Goal: Information Seeking & Learning: Learn about a topic

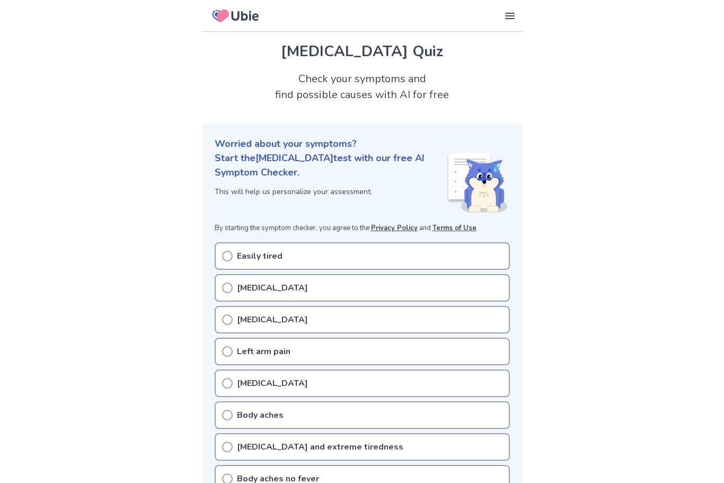
click at [226, 257] on icon at bounding box center [227, 256] width 11 height 11
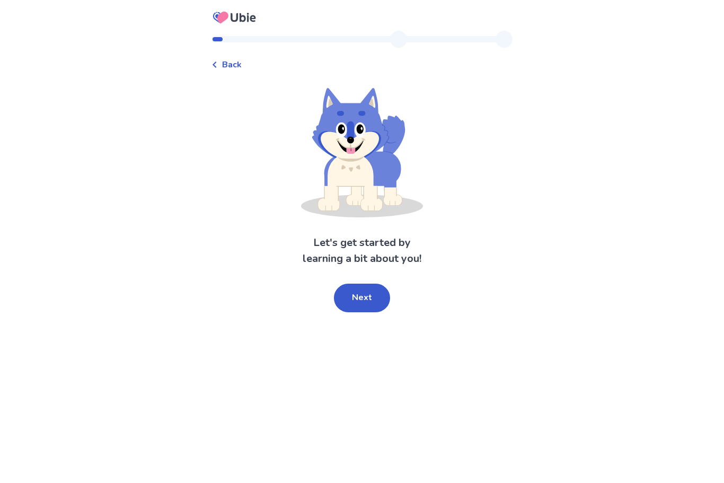
click at [358, 293] on button "Next" at bounding box center [362, 298] width 56 height 29
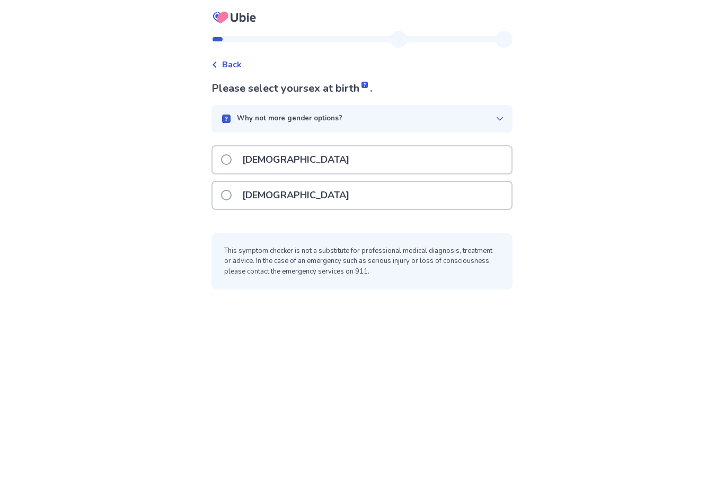
click at [232, 195] on span at bounding box center [226, 195] width 11 height 11
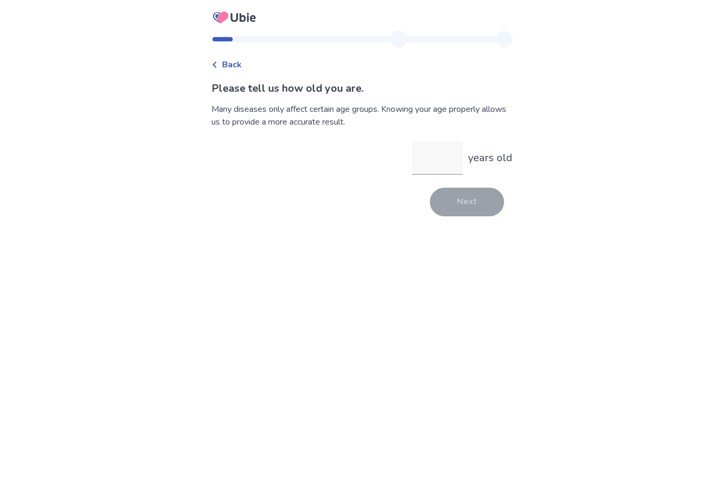
click at [424, 154] on input "years old" at bounding box center [437, 158] width 51 height 34
type input "**"
click at [458, 206] on button "Next" at bounding box center [467, 202] width 74 height 29
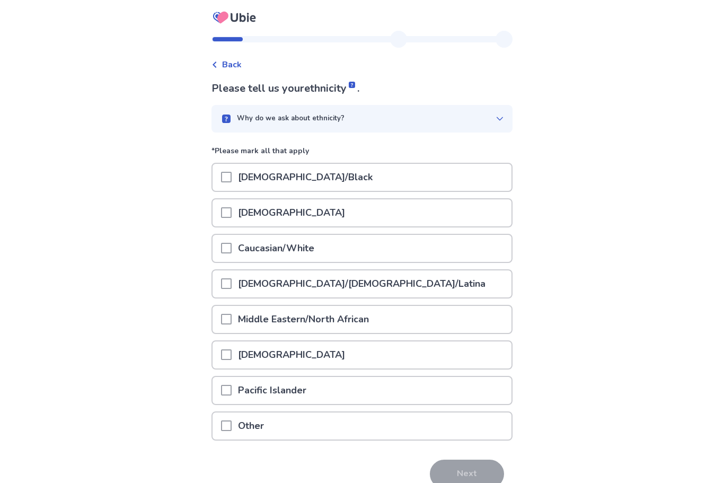
click at [231, 247] on span at bounding box center [226, 248] width 11 height 11
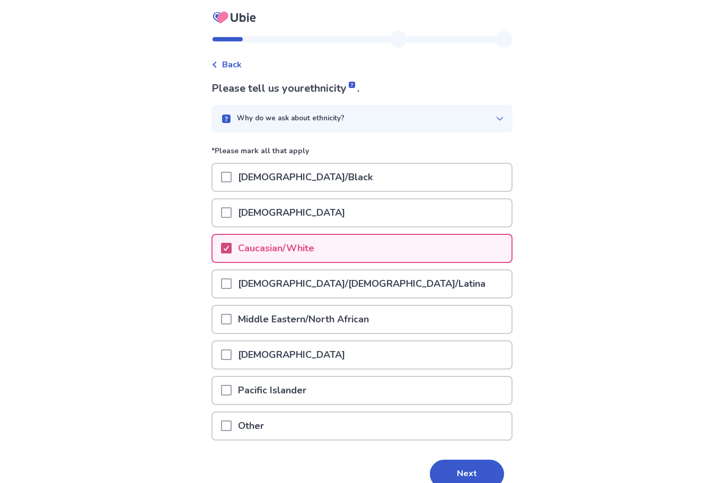
click at [462, 471] on button "Next" at bounding box center [467, 473] width 74 height 29
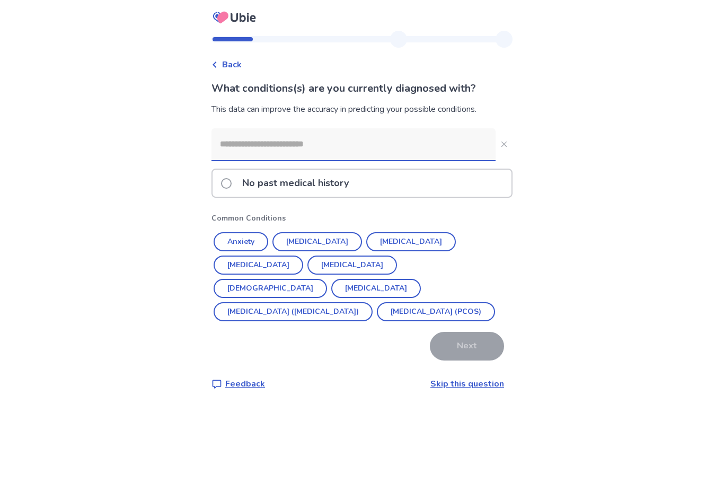
click at [231, 183] on span at bounding box center [226, 183] width 11 height 11
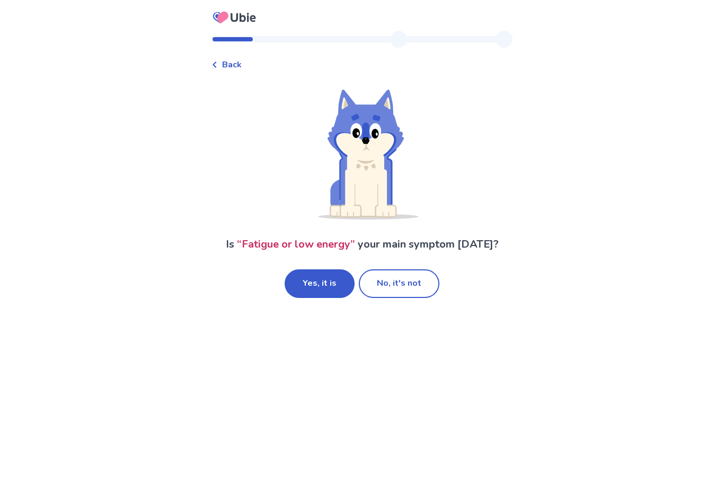
click at [328, 280] on button "Yes, it is" at bounding box center [320, 283] width 70 height 29
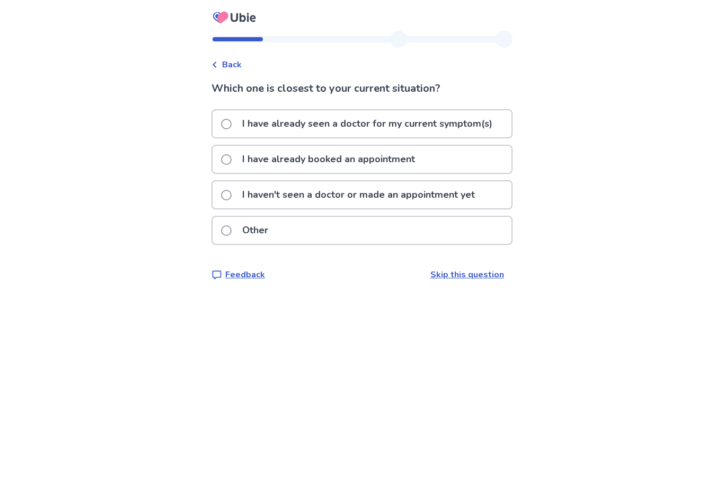
click at [231, 121] on span at bounding box center [226, 124] width 11 height 11
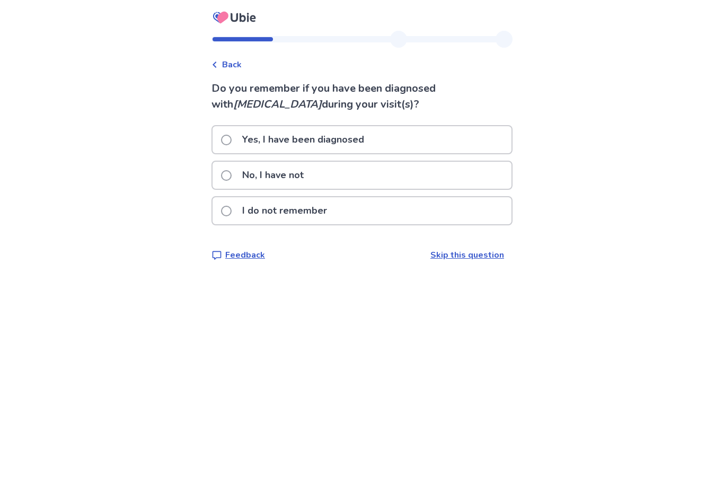
click at [238, 169] on label "No, I have not" at bounding box center [265, 175] width 89 height 27
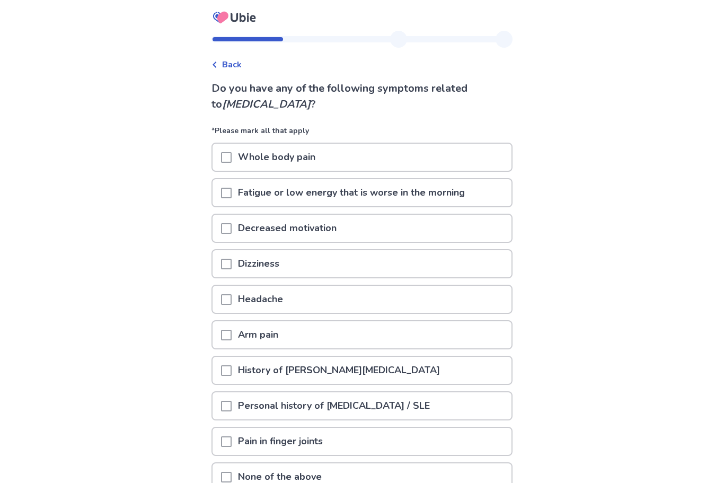
click at [232, 147] on div at bounding box center [226, 157] width 11 height 27
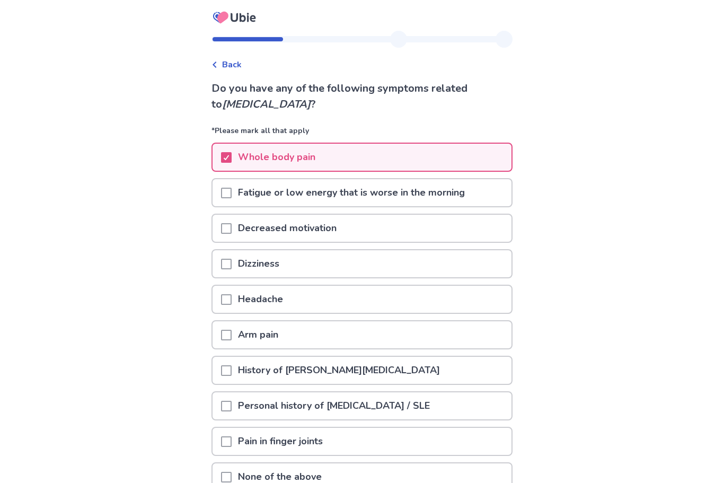
click at [232, 193] on span at bounding box center [226, 193] width 11 height 11
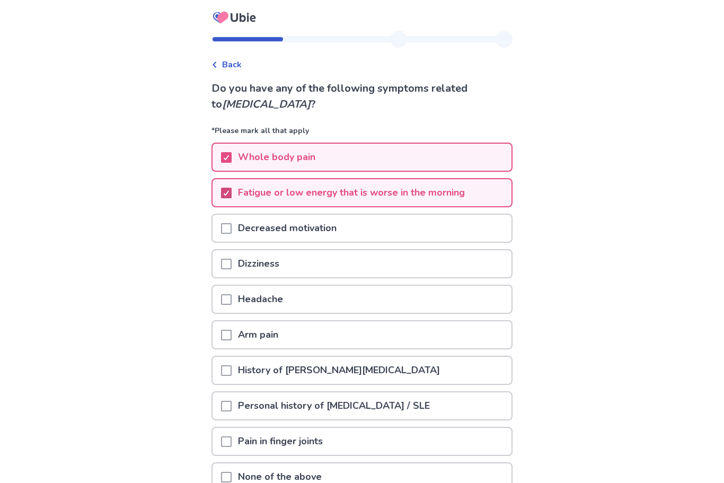
click at [230, 229] on span at bounding box center [226, 228] width 11 height 11
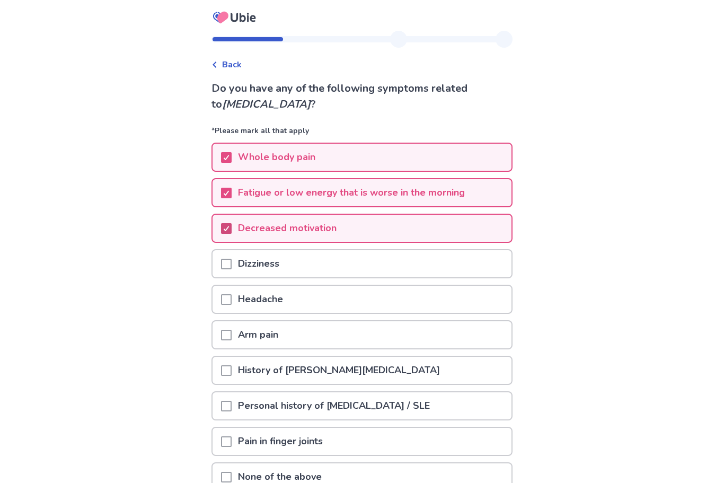
click at [228, 268] on span at bounding box center [226, 264] width 11 height 11
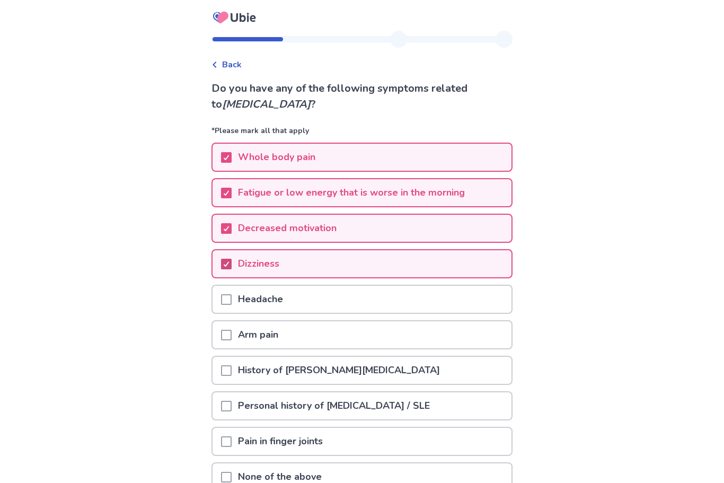
click at [228, 300] on span at bounding box center [226, 299] width 11 height 11
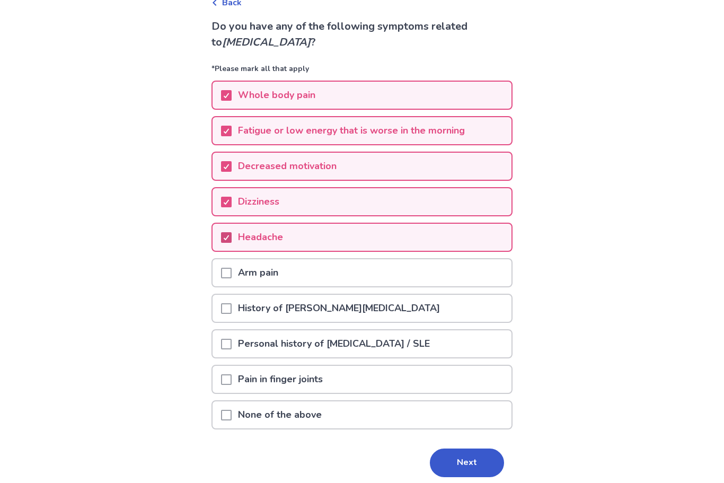
scroll to position [67, 0]
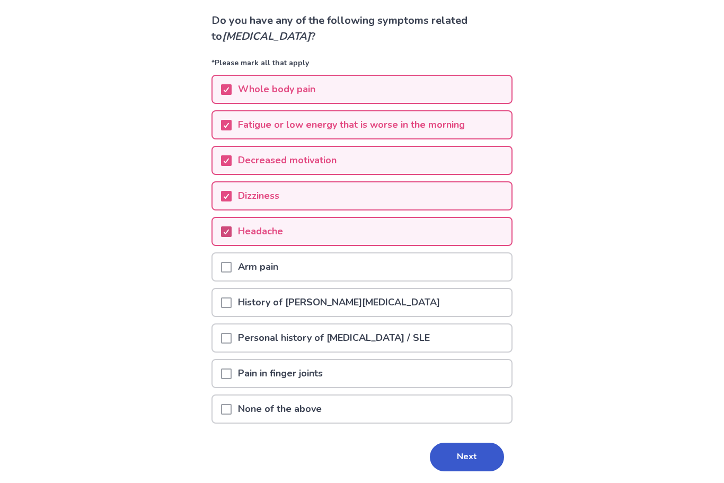
click at [228, 373] on span at bounding box center [226, 374] width 11 height 11
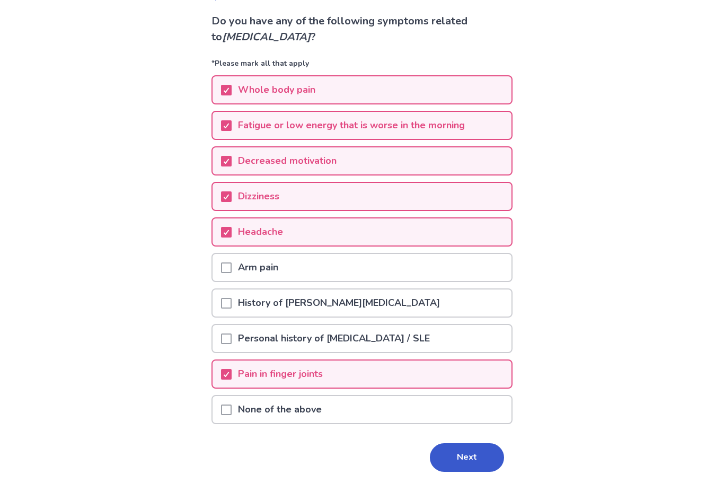
click at [225, 270] on div "Arm pain" at bounding box center [362, 267] width 299 height 27
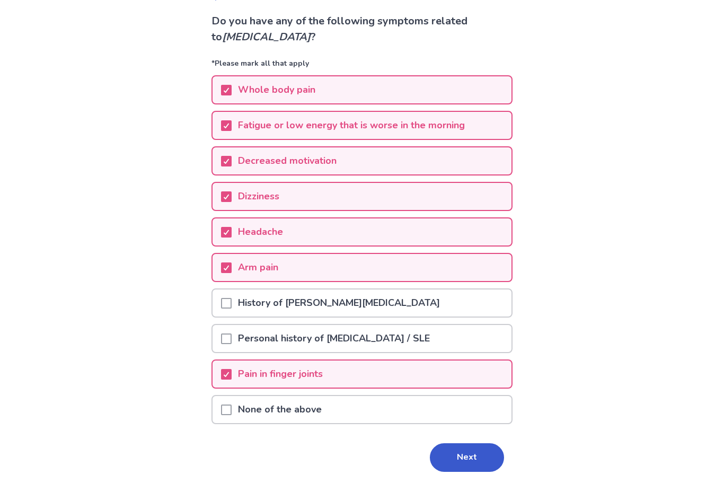
click at [463, 455] on button "Next" at bounding box center [467, 457] width 74 height 29
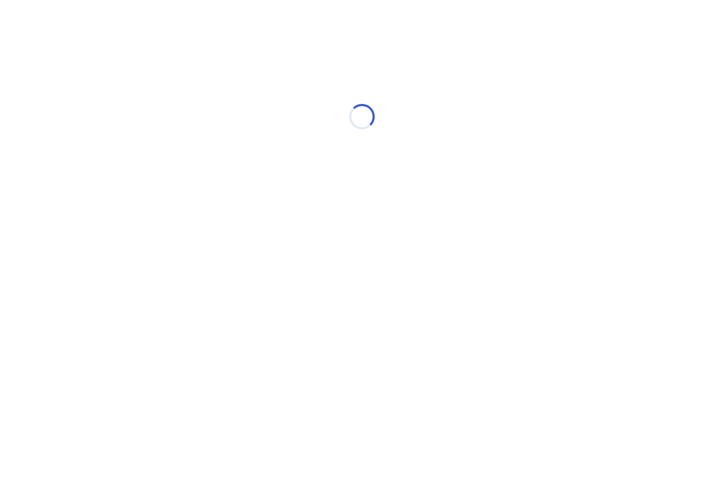
scroll to position [0, 0]
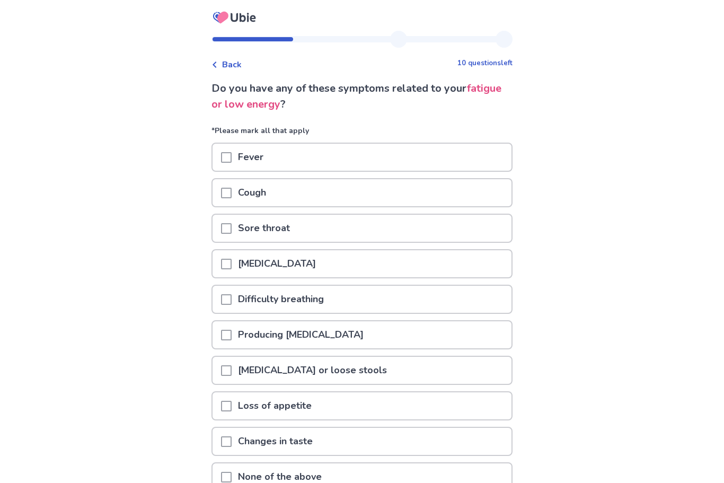
click at [232, 221] on div at bounding box center [226, 228] width 11 height 27
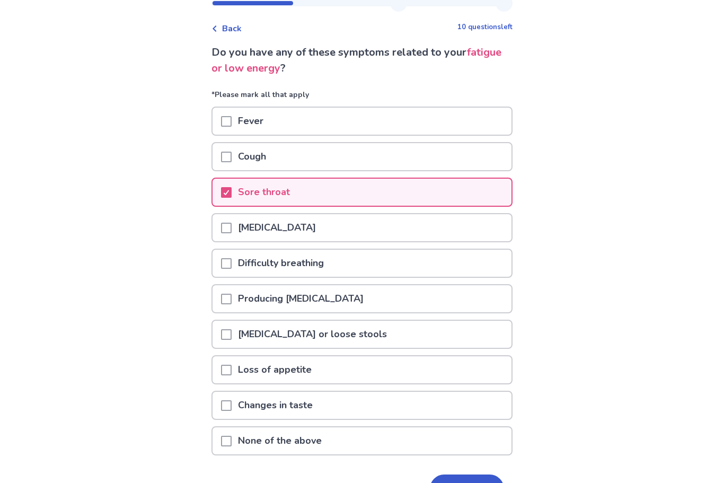
scroll to position [36, 0]
click at [228, 334] on span at bounding box center [226, 334] width 11 height 11
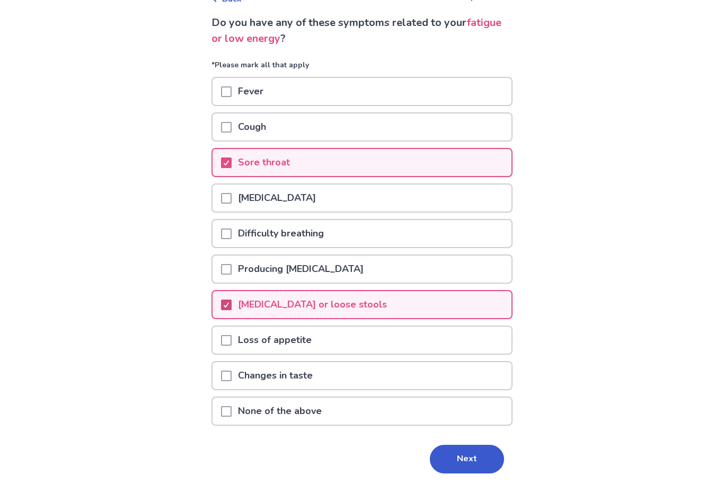
scroll to position [67, 0]
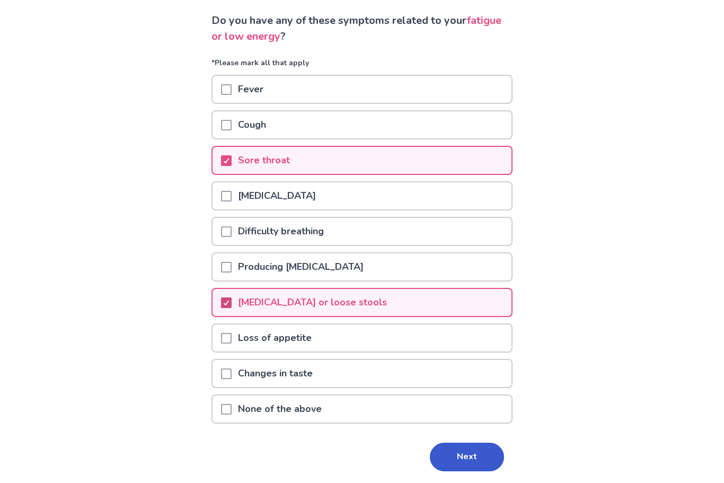
click at [458, 459] on button "Next" at bounding box center [467, 457] width 74 height 29
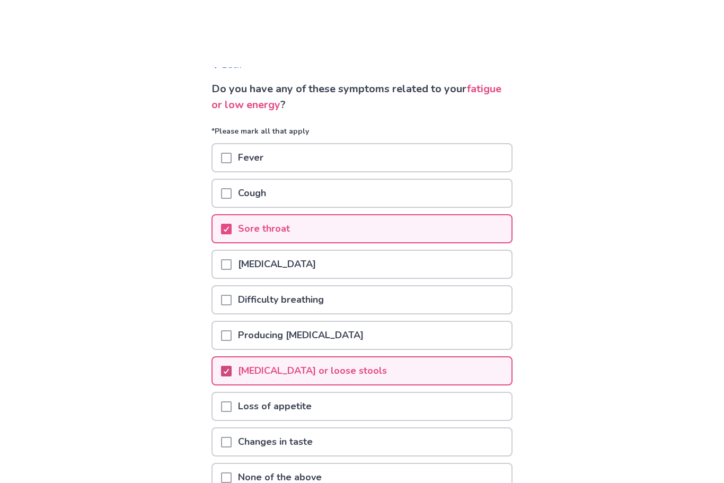
scroll to position [0, 0]
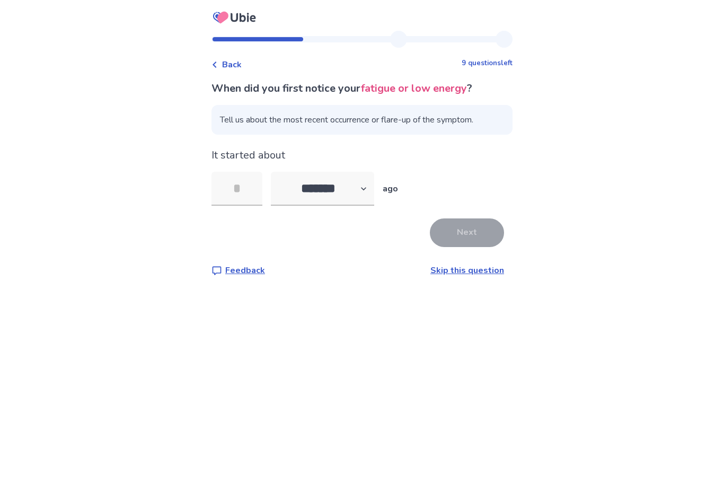
click at [361, 188] on select "******* ****** ******* ******** *******" at bounding box center [322, 189] width 103 height 34
select select "*"
click at [241, 193] on input "tel" at bounding box center [236, 189] width 51 height 34
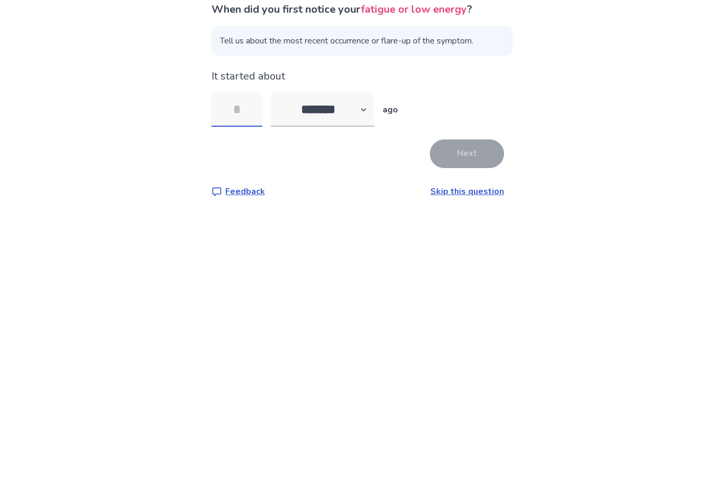
type input "*"
click at [458, 218] on button "Next" at bounding box center [467, 232] width 74 height 29
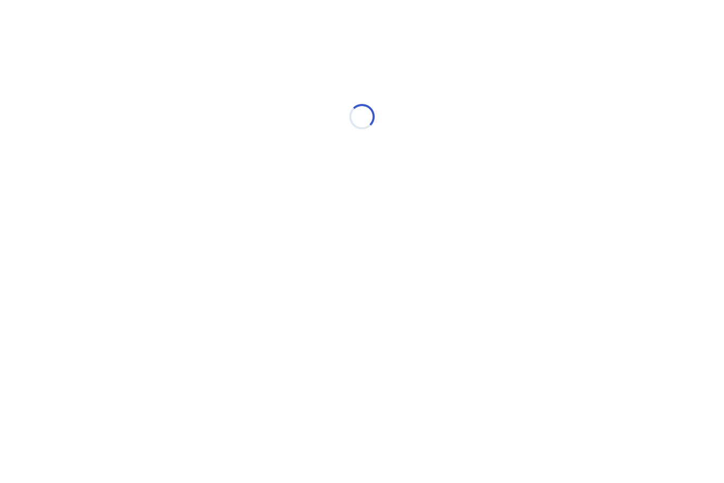
select select "*"
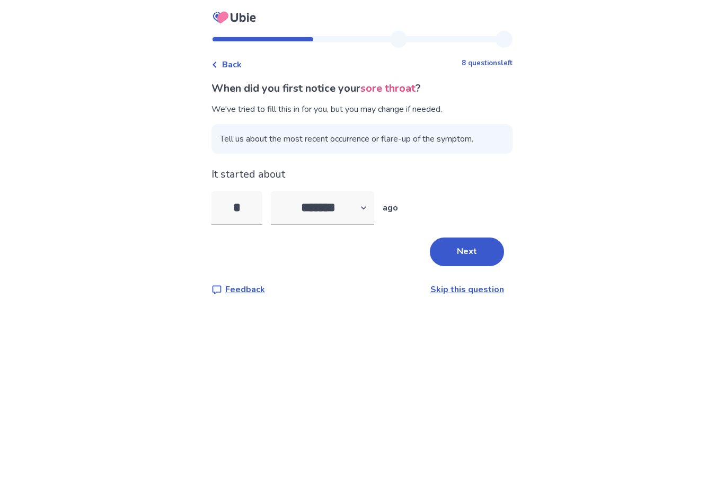
click at [244, 206] on input "*" at bounding box center [236, 208] width 51 height 34
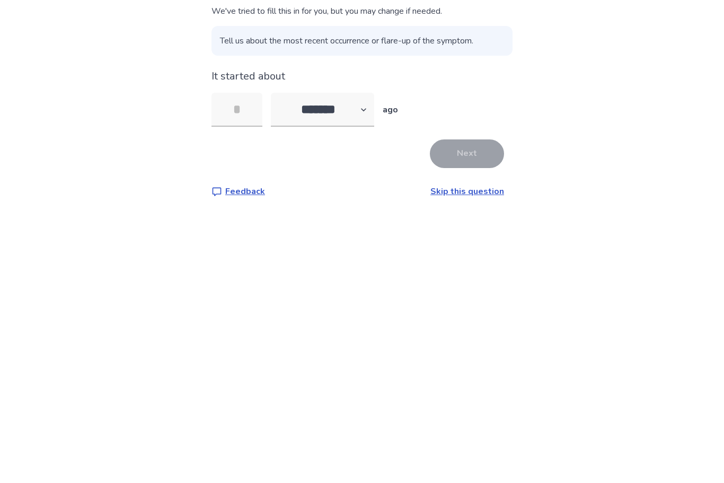
type input "*"
click at [467, 237] on button "Next" at bounding box center [467, 251] width 74 height 29
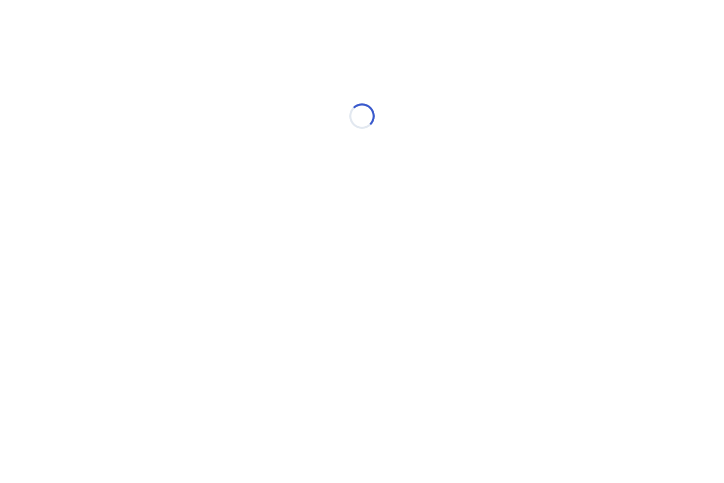
select select "*"
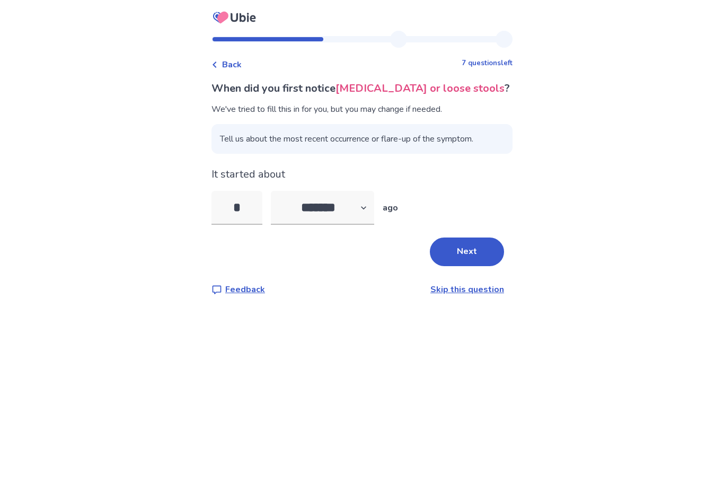
click at [246, 209] on input "*" at bounding box center [236, 208] width 51 height 34
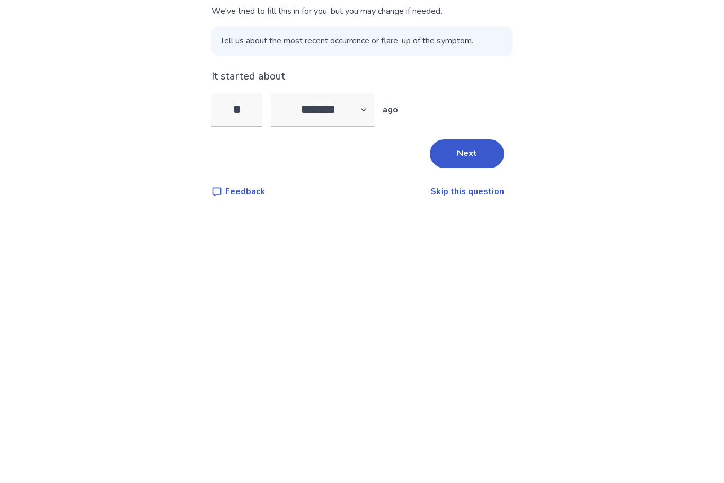
type input "**"
click at [474, 237] on button "Next" at bounding box center [467, 251] width 74 height 29
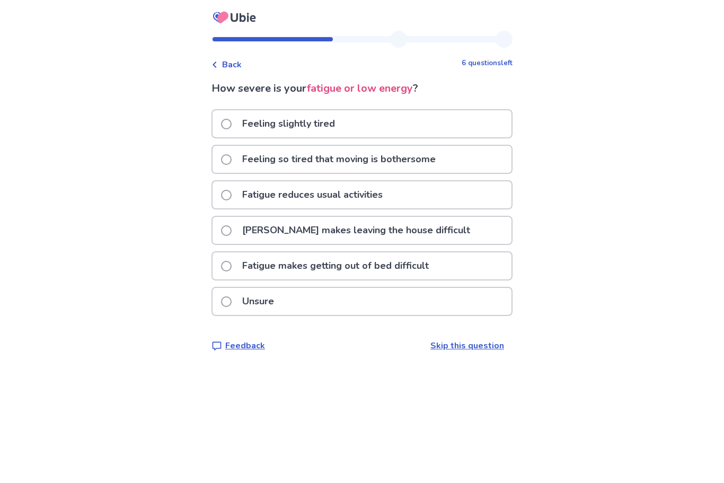
click at [231, 268] on span at bounding box center [226, 266] width 11 height 11
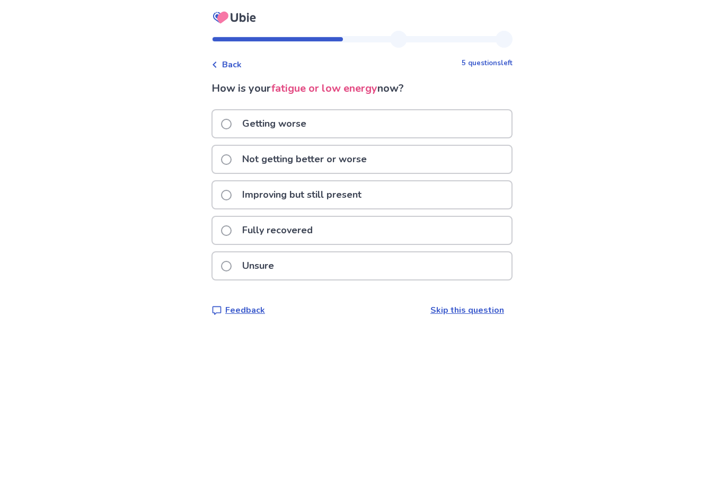
click at [232, 121] on span at bounding box center [226, 124] width 11 height 11
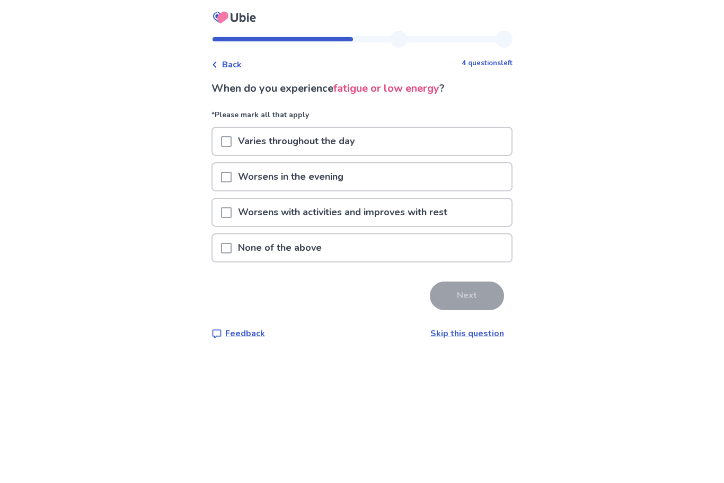
click at [232, 252] on span at bounding box center [226, 248] width 11 height 11
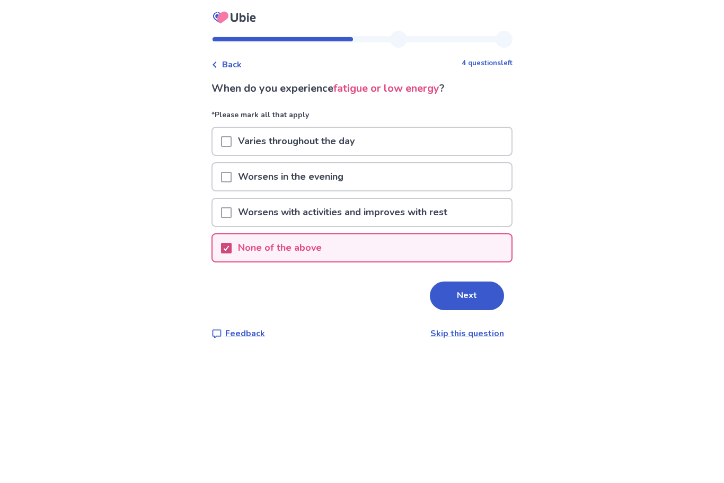
click at [458, 293] on button "Next" at bounding box center [467, 295] width 74 height 29
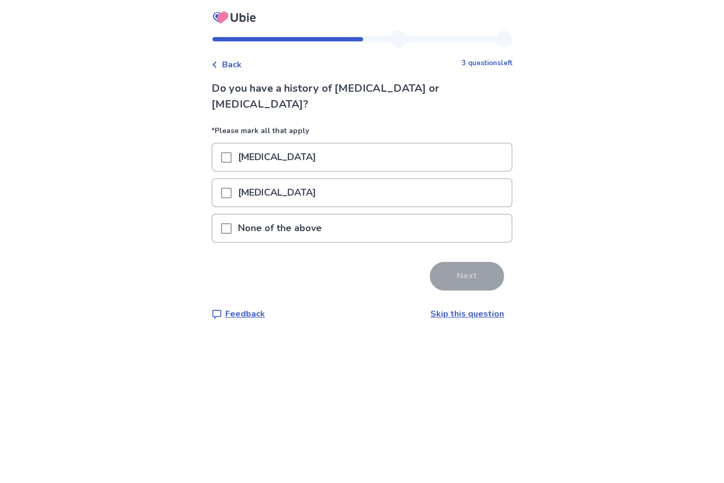
click at [228, 223] on span at bounding box center [226, 228] width 11 height 11
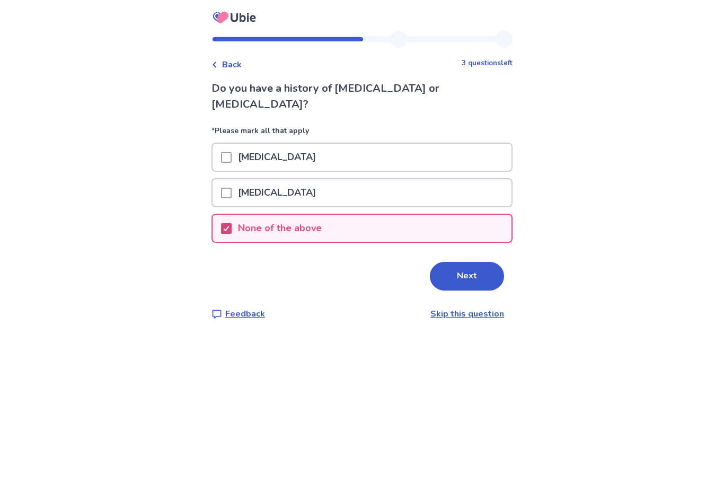
click at [461, 262] on button "Next" at bounding box center [467, 276] width 74 height 29
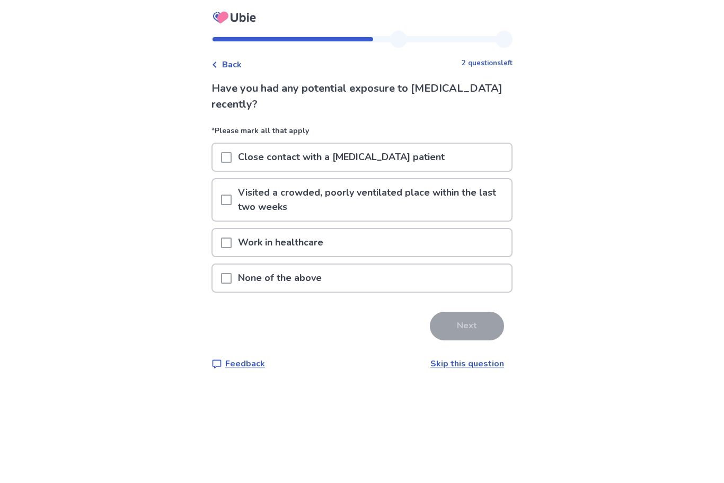
click at [232, 280] on span at bounding box center [226, 278] width 11 height 11
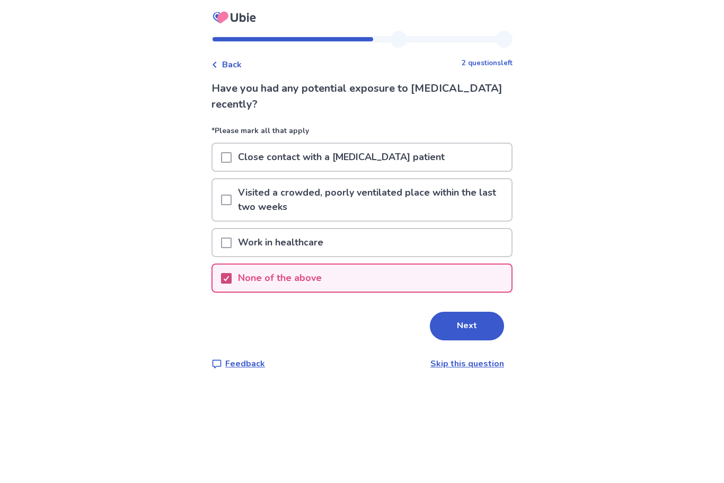
click at [466, 330] on button "Next" at bounding box center [467, 326] width 74 height 29
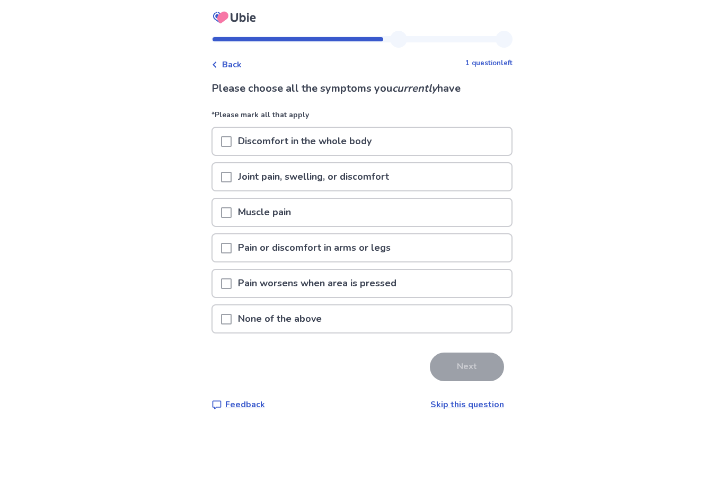
click at [232, 143] on span at bounding box center [226, 141] width 11 height 11
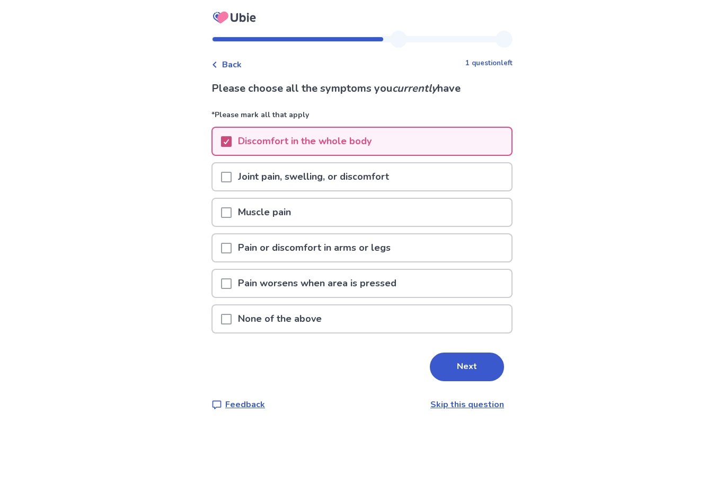
click at [232, 285] on span at bounding box center [226, 283] width 11 height 11
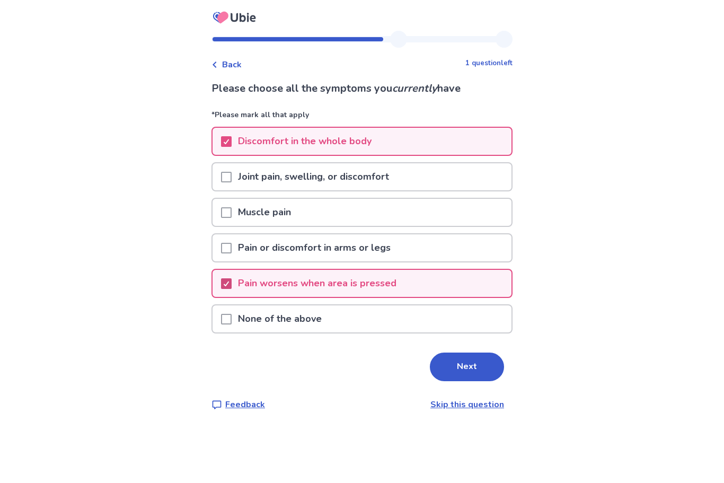
click at [464, 365] on button "Next" at bounding box center [467, 366] width 74 height 29
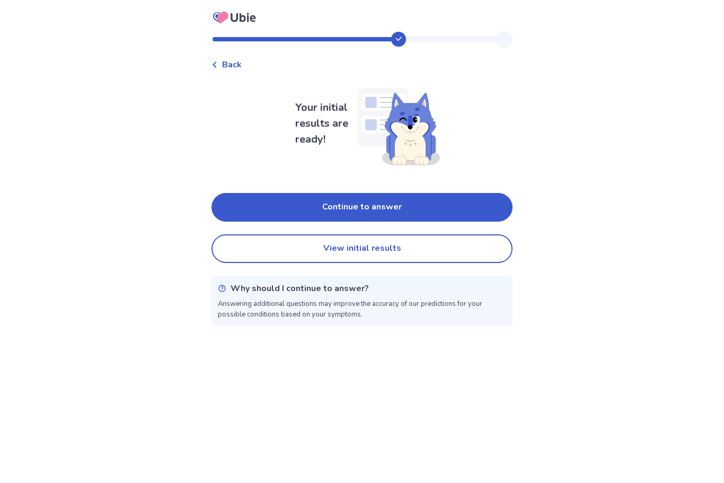
click at [378, 202] on button "Continue to answer" at bounding box center [361, 207] width 301 height 29
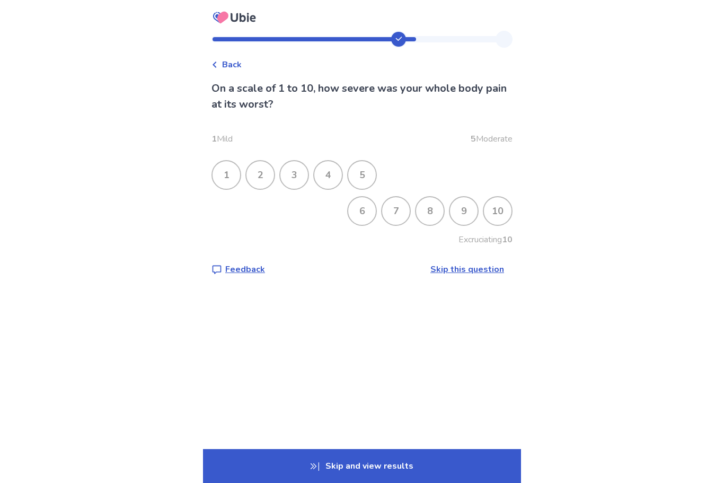
click at [454, 209] on div "9" at bounding box center [464, 211] width 28 height 28
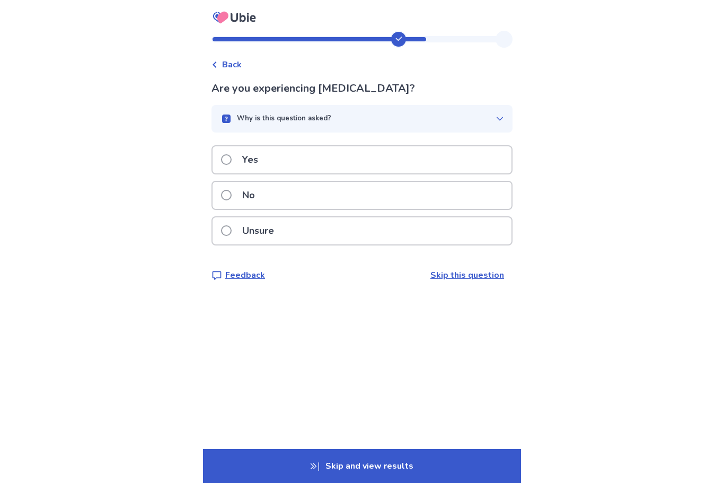
click at [232, 161] on span at bounding box center [226, 159] width 11 height 11
click at [231, 161] on span at bounding box center [226, 159] width 11 height 11
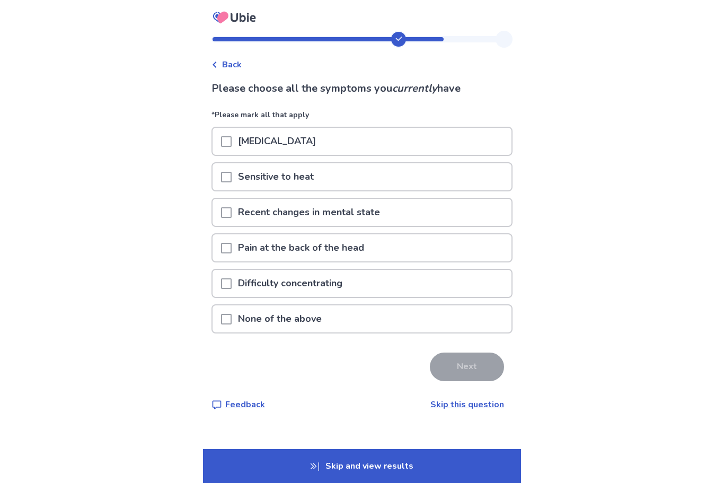
click at [228, 140] on span at bounding box center [226, 141] width 11 height 11
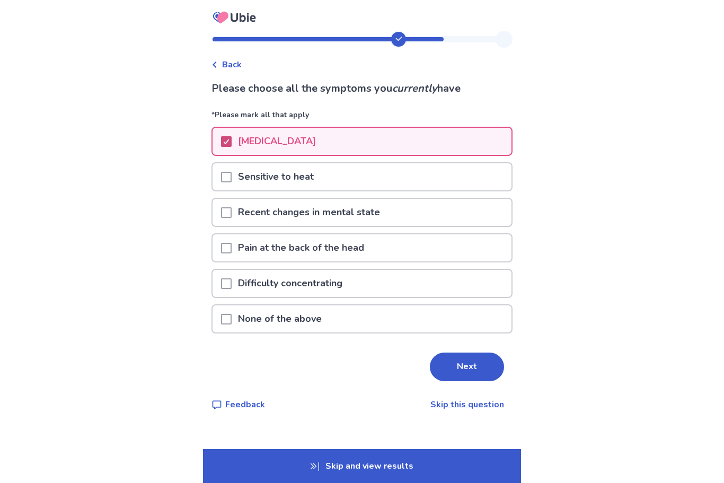
click at [228, 177] on span at bounding box center [226, 177] width 11 height 11
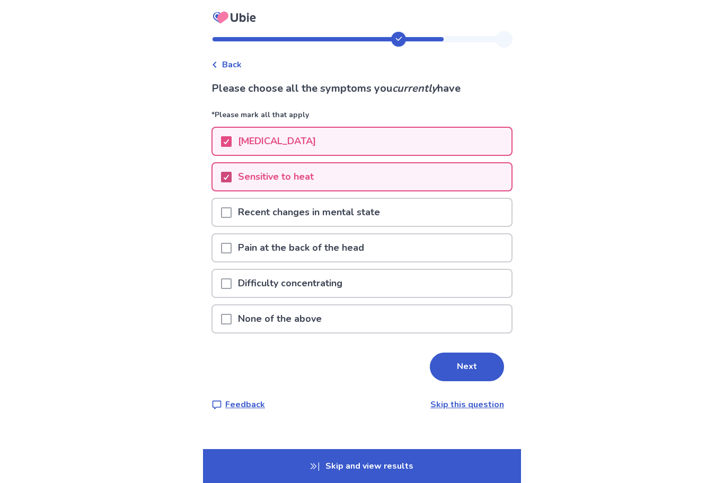
click at [232, 246] on span at bounding box center [226, 248] width 11 height 11
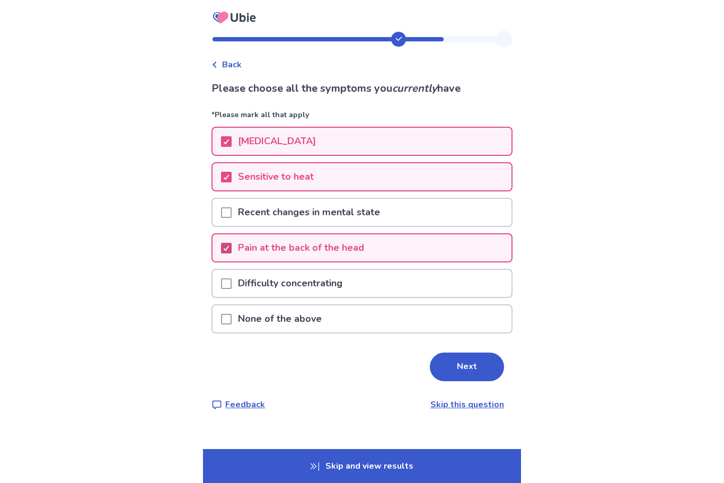
click at [232, 281] on span at bounding box center [226, 283] width 11 height 11
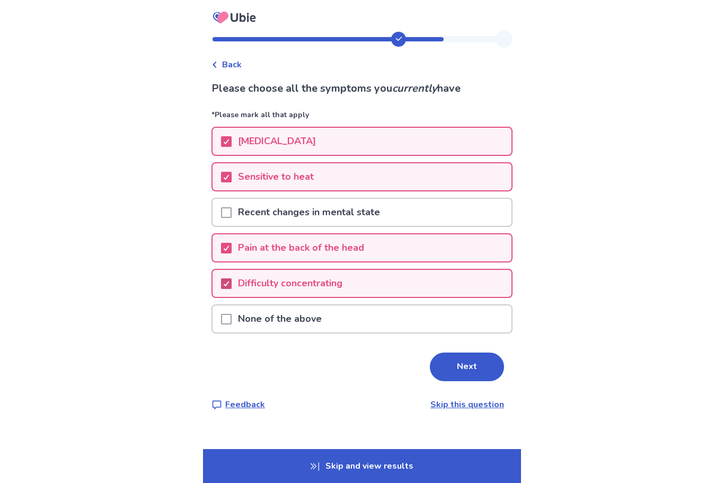
click at [461, 365] on button "Next" at bounding box center [467, 366] width 74 height 29
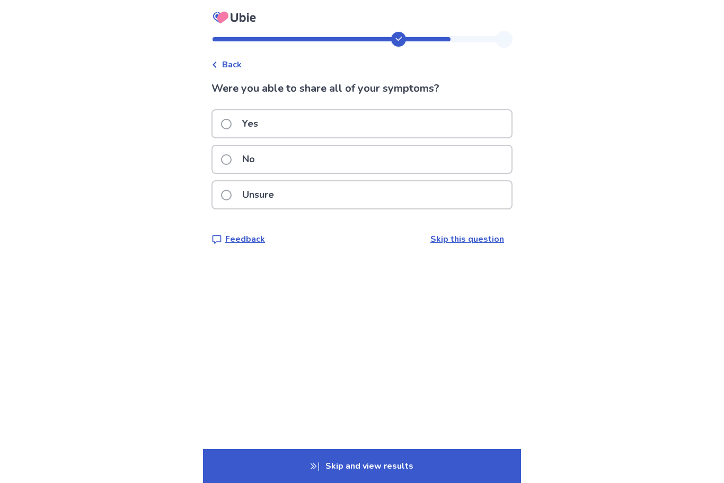
click at [232, 197] on span at bounding box center [226, 195] width 11 height 11
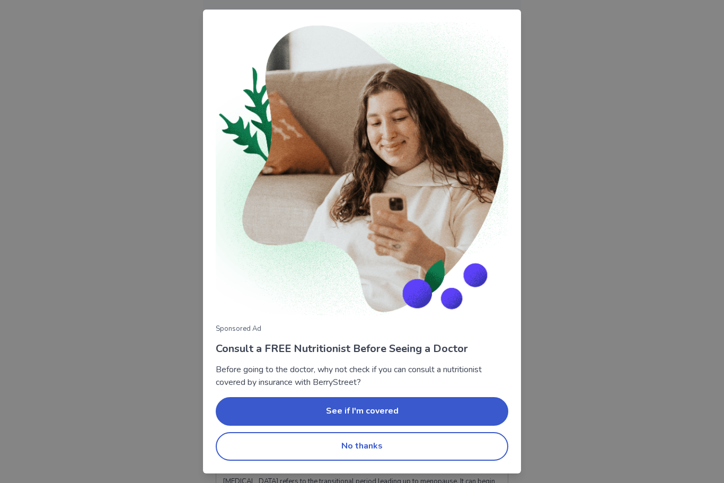
click at [362, 443] on button "No thanks" at bounding box center [362, 446] width 293 height 29
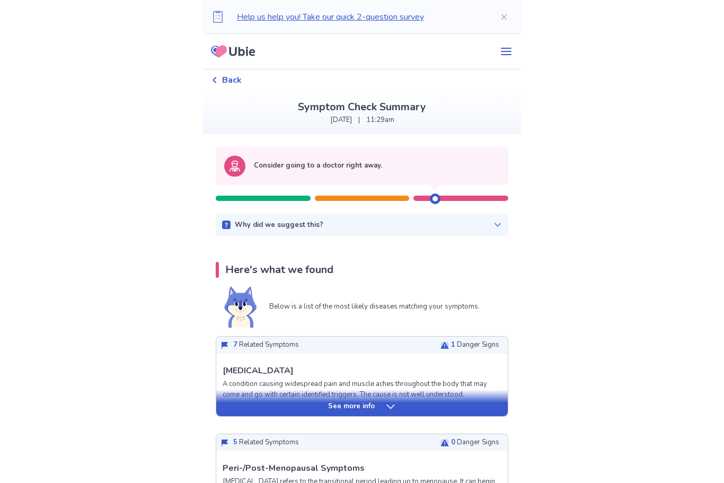
click at [493, 223] on icon at bounding box center [497, 224] width 8 height 8
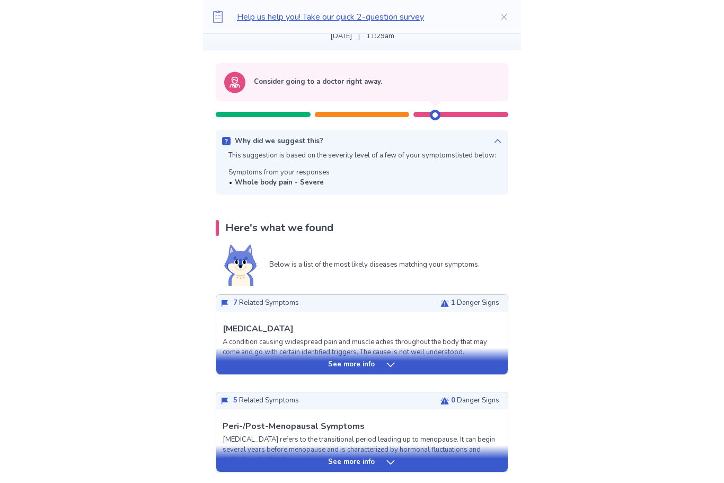
scroll to position [88, 0]
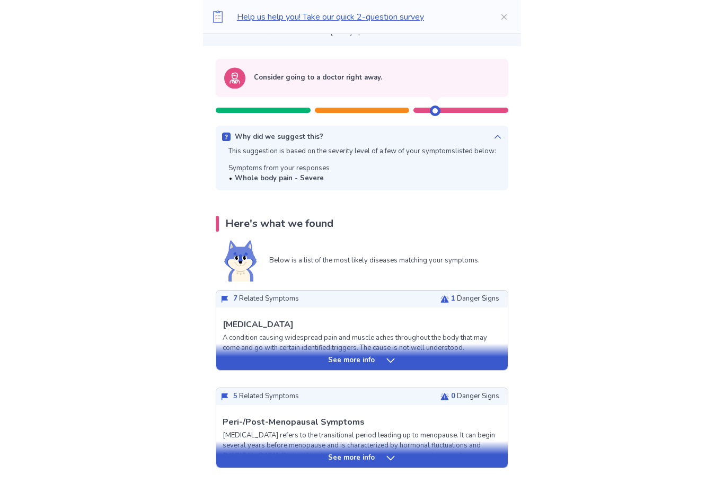
click at [370, 352] on div "See more info" at bounding box center [361, 356] width 291 height 26
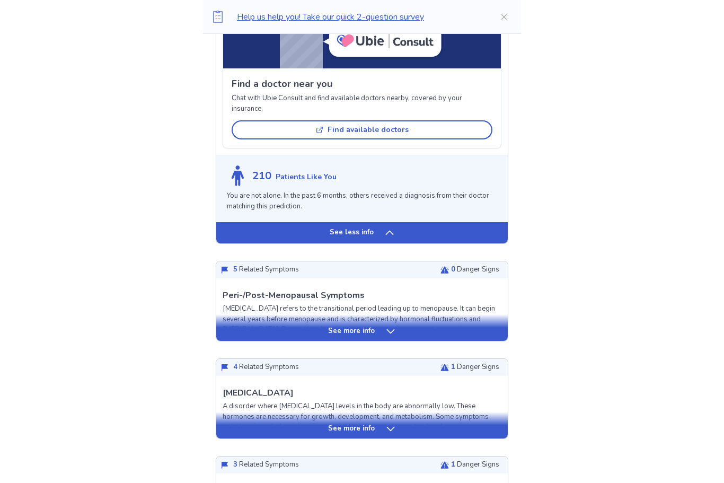
scroll to position [833, 0]
click at [360, 334] on p "See more info" at bounding box center [351, 331] width 47 height 11
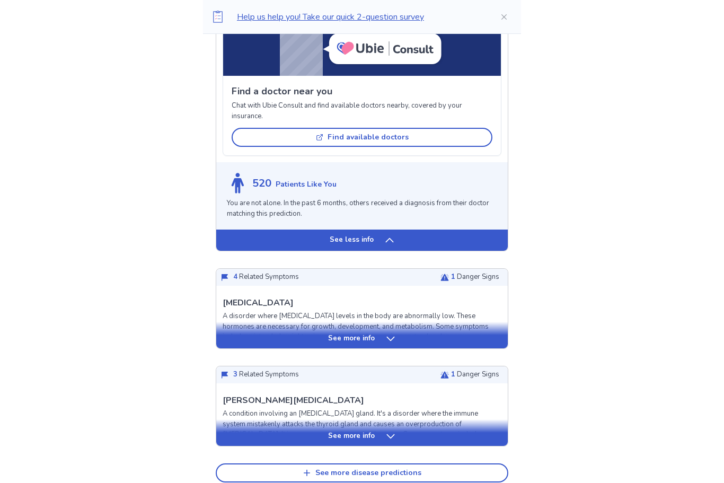
scroll to position [1608, 0]
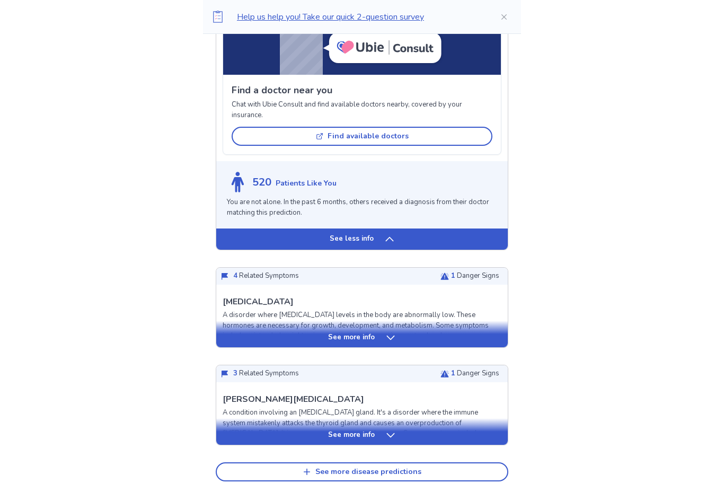
click at [369, 333] on p "See more info" at bounding box center [351, 338] width 47 height 11
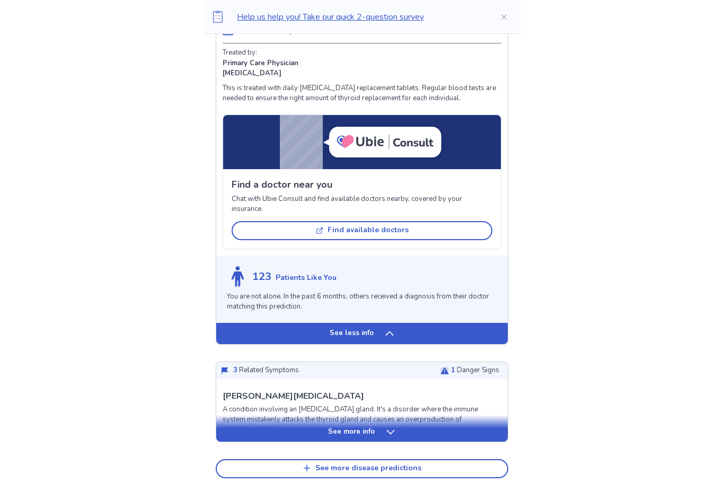
scroll to position [2275, 0]
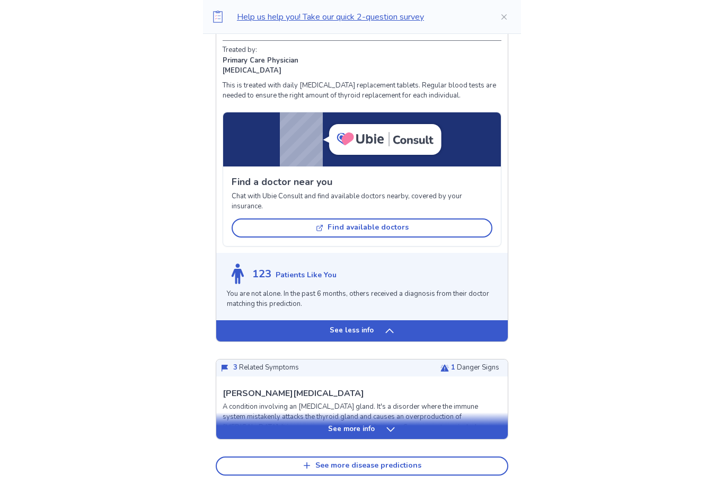
click at [361, 424] on p "See more info" at bounding box center [351, 429] width 47 height 11
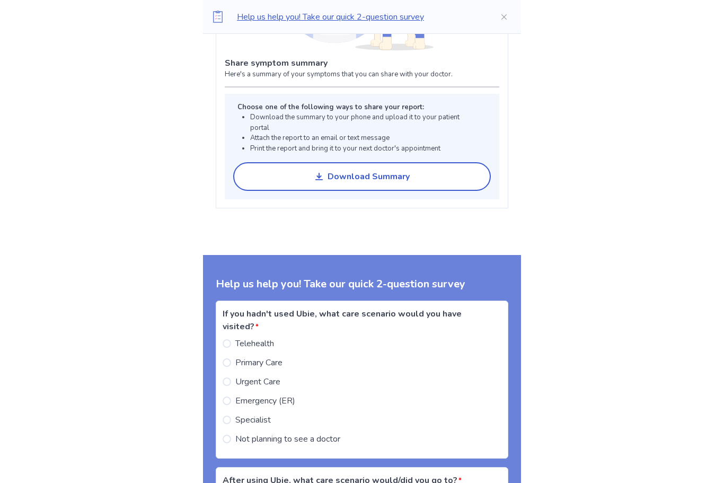
scroll to position [3459, 0]
